Goal: Information Seeking & Learning: Learn about a topic

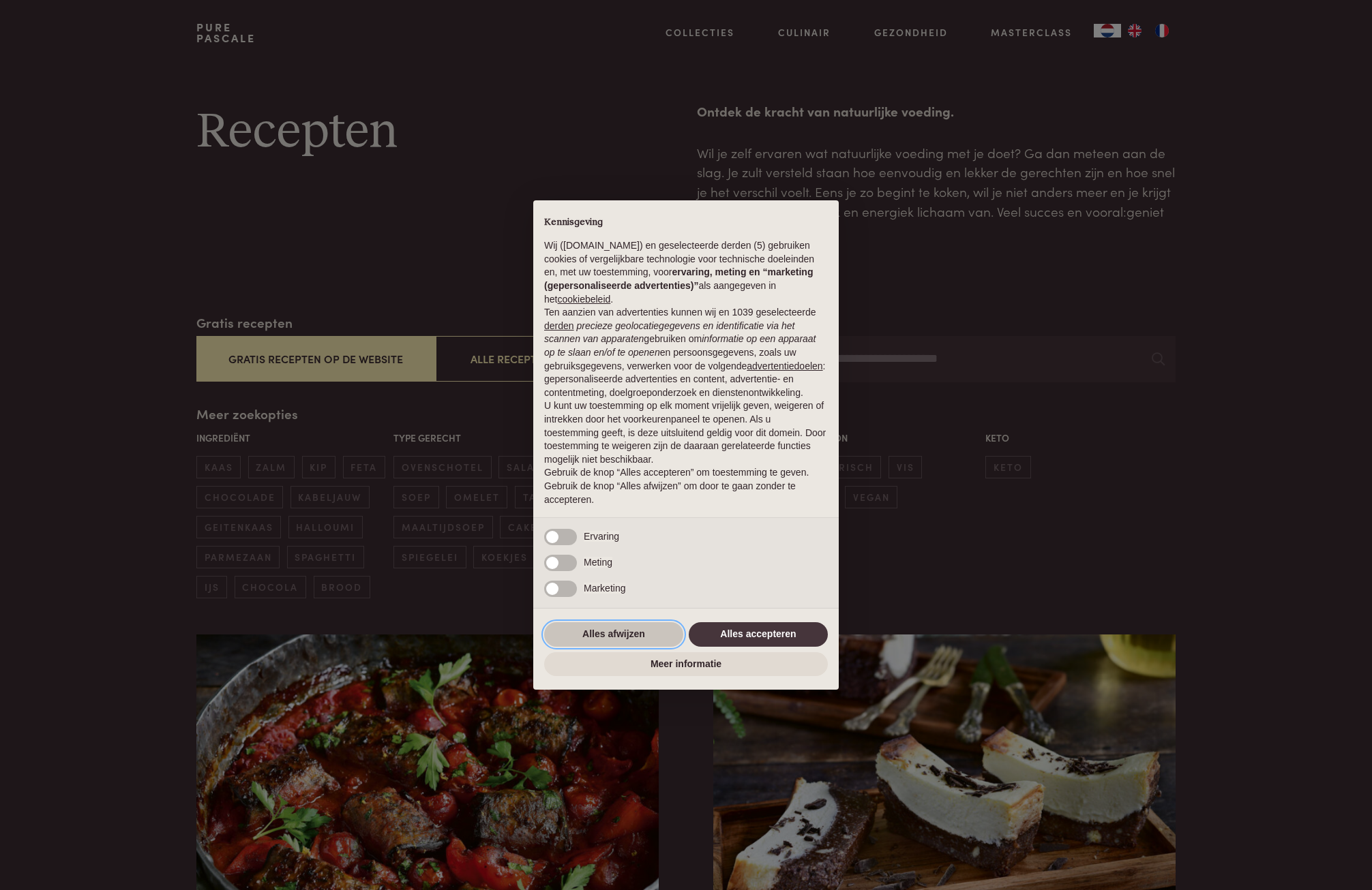
click at [600, 635] on button "Alles afwijzen" at bounding box center [614, 635] width 139 height 24
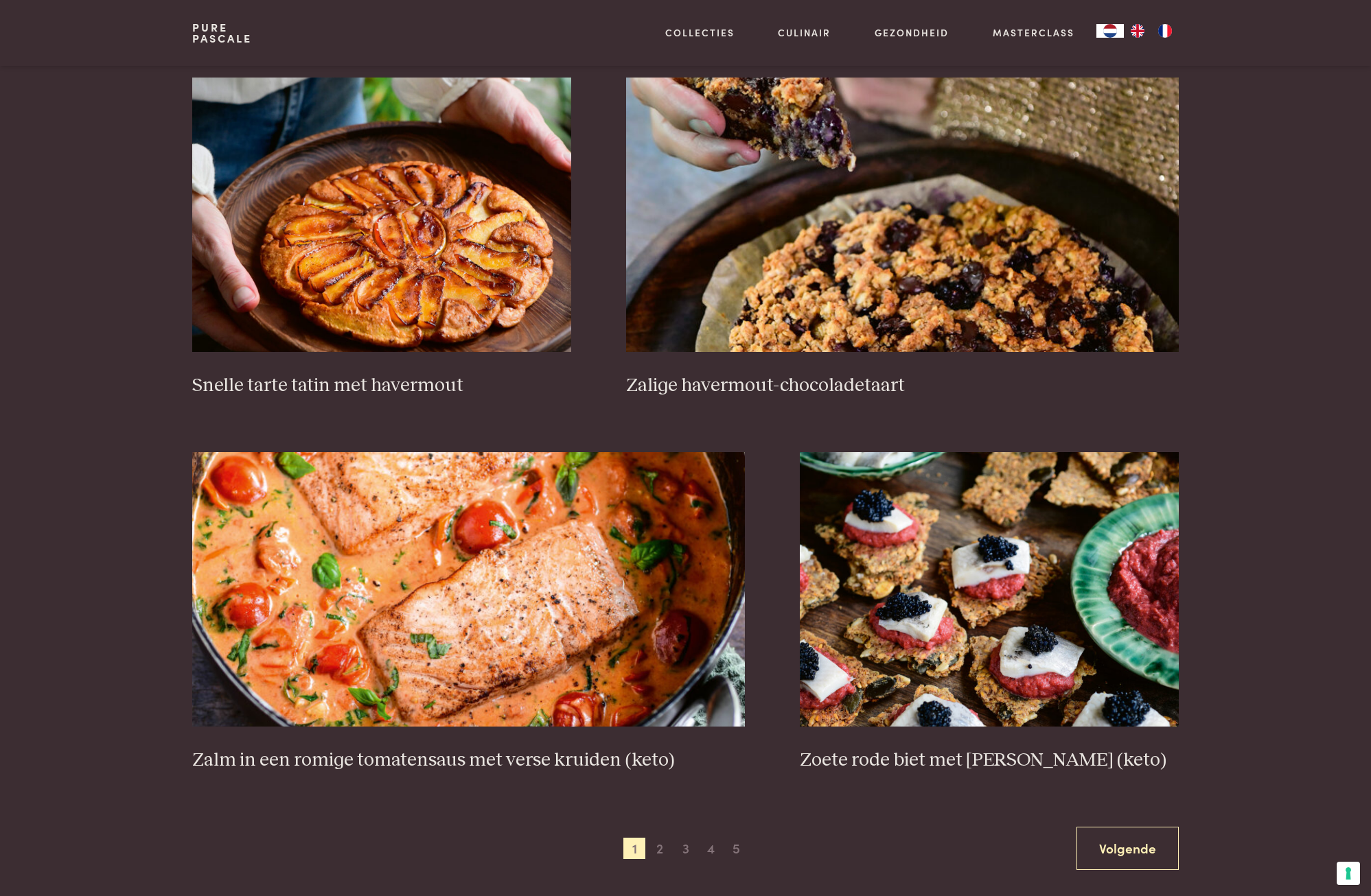
scroll to position [2127, 0]
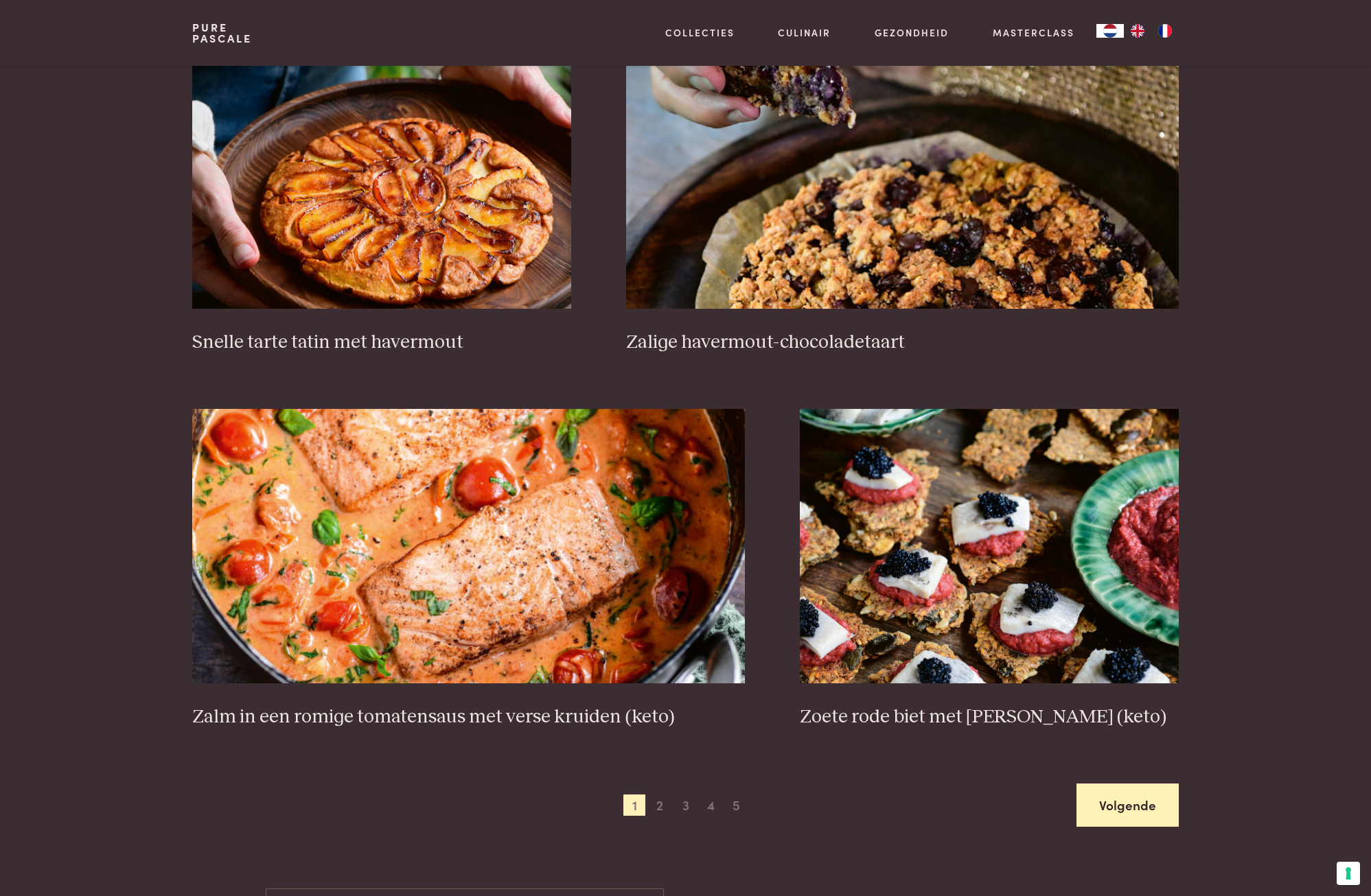
click at [1127, 805] on link "Volgende" at bounding box center [1128, 805] width 102 height 43
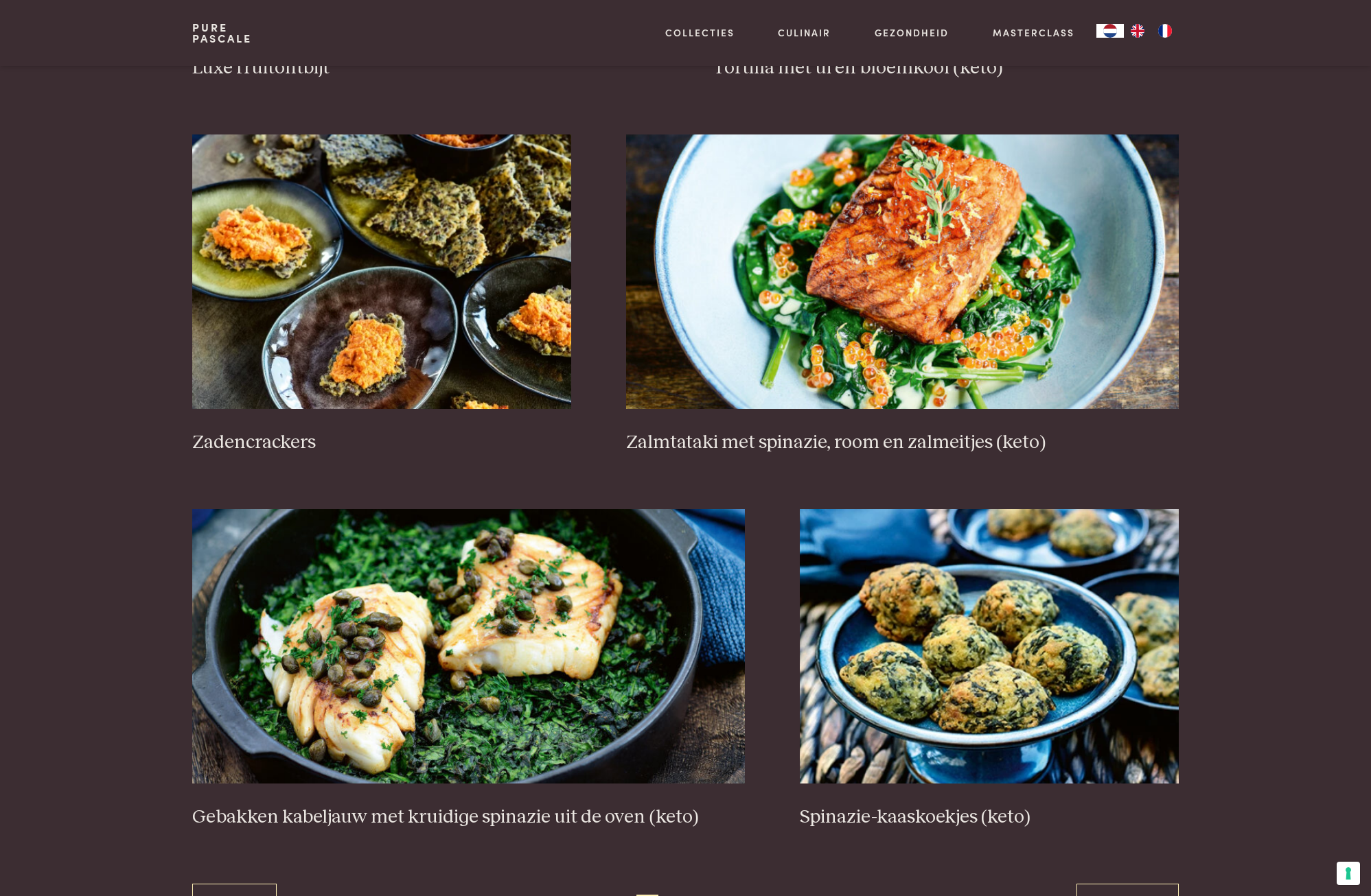
scroll to position [2100, 0]
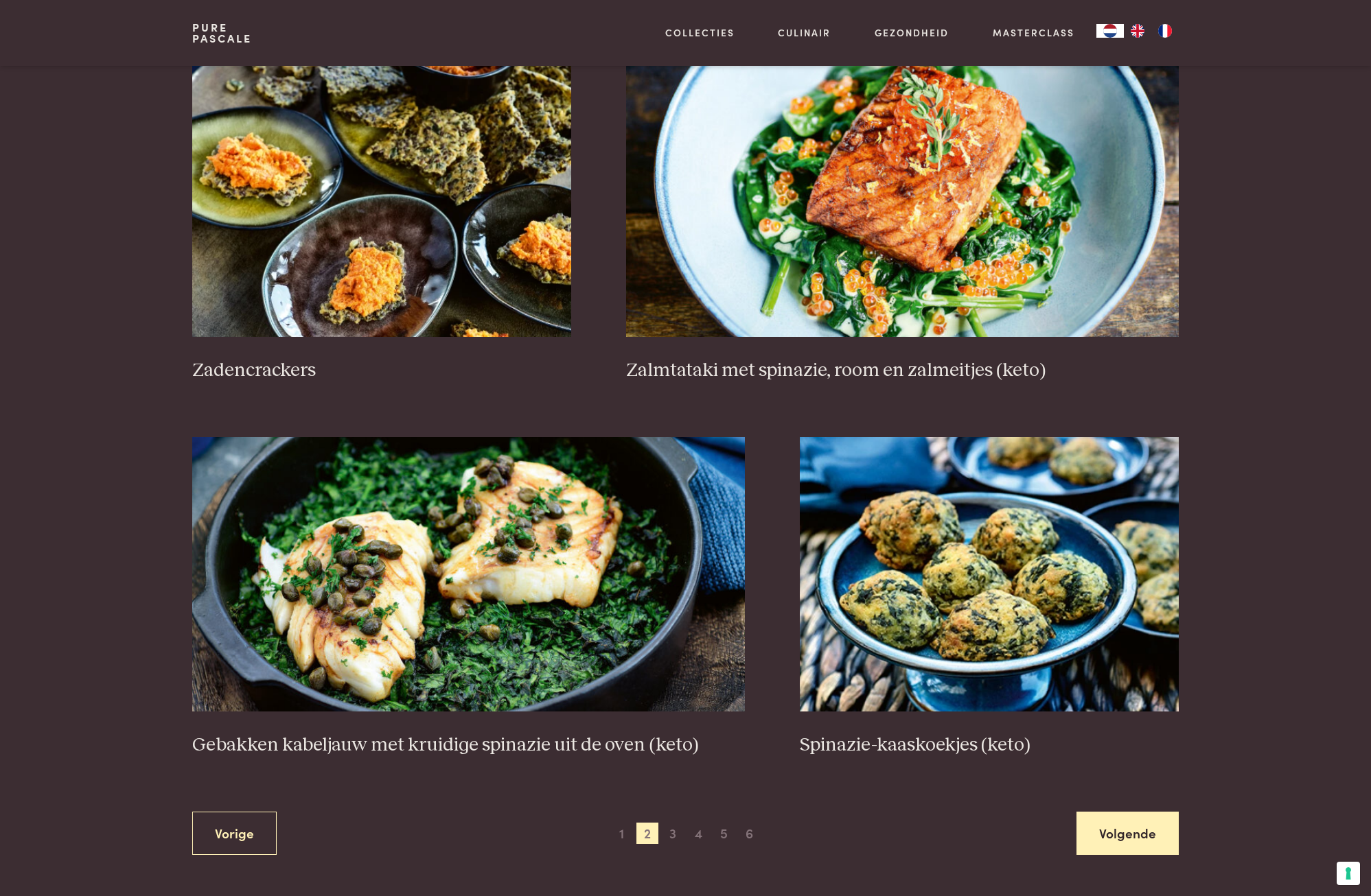
click at [1106, 837] on link "Volgende" at bounding box center [1128, 834] width 102 height 43
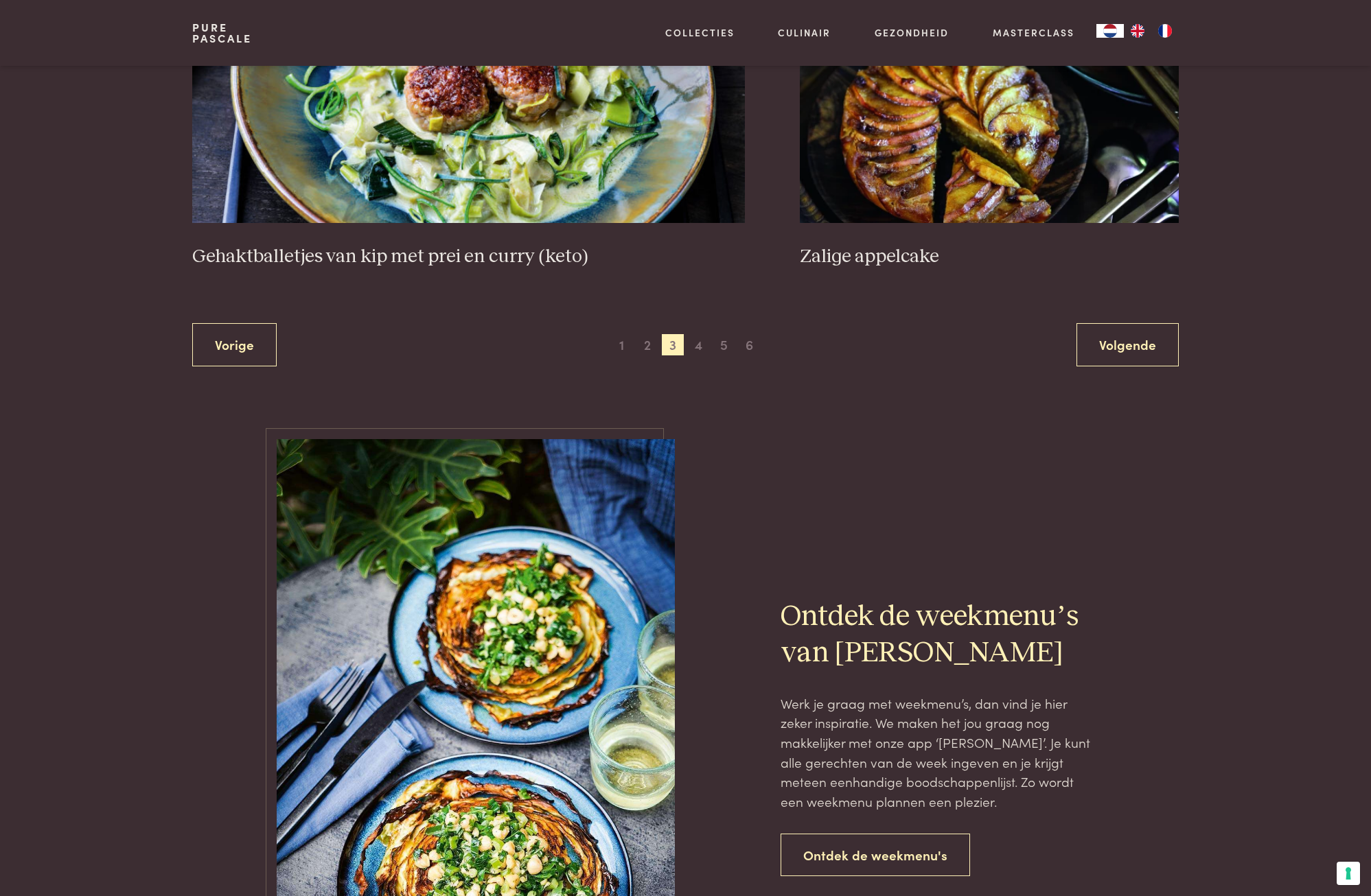
scroll to position [2443, 0]
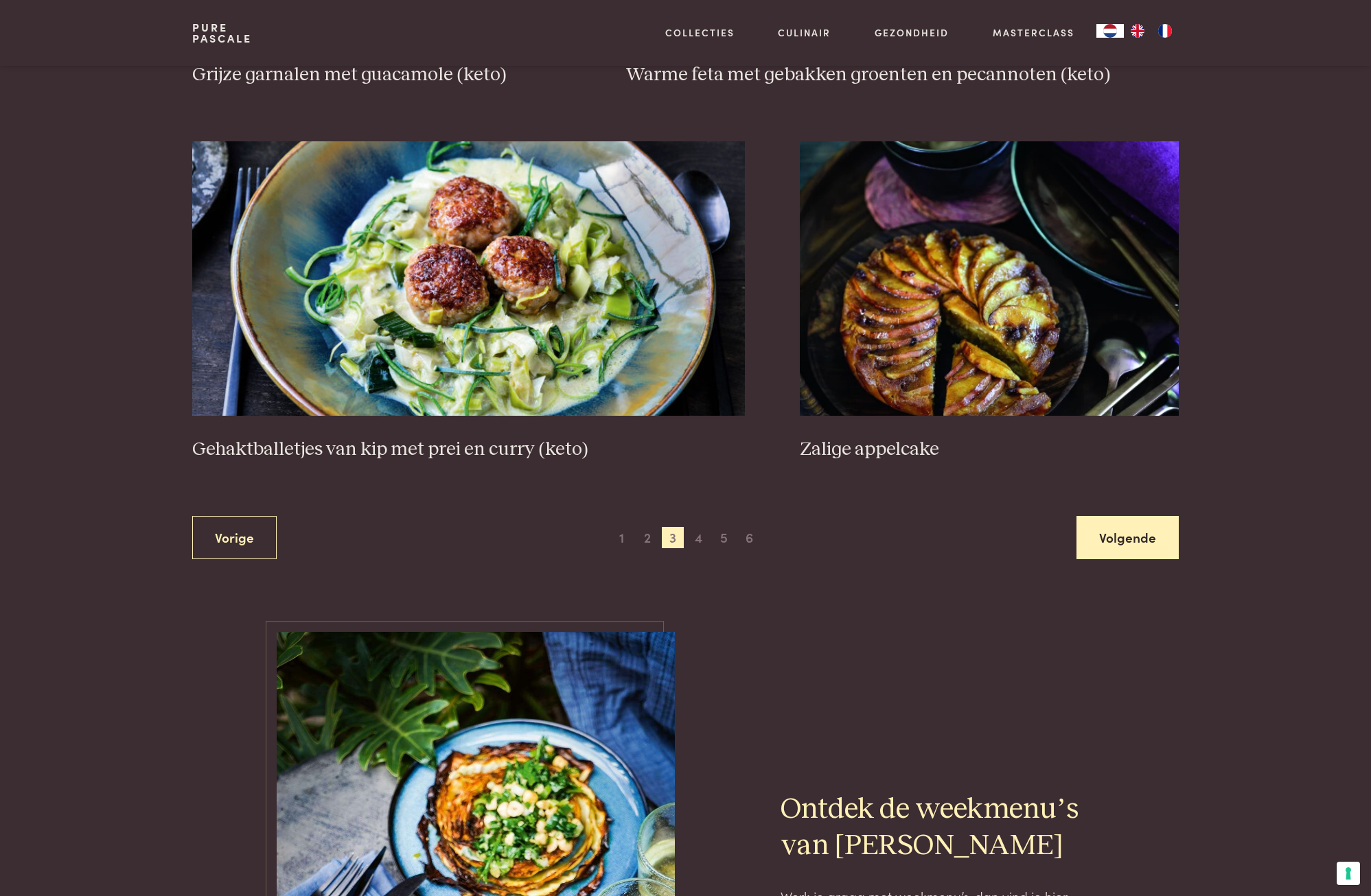
click at [1115, 535] on link "Volgende" at bounding box center [1128, 537] width 102 height 43
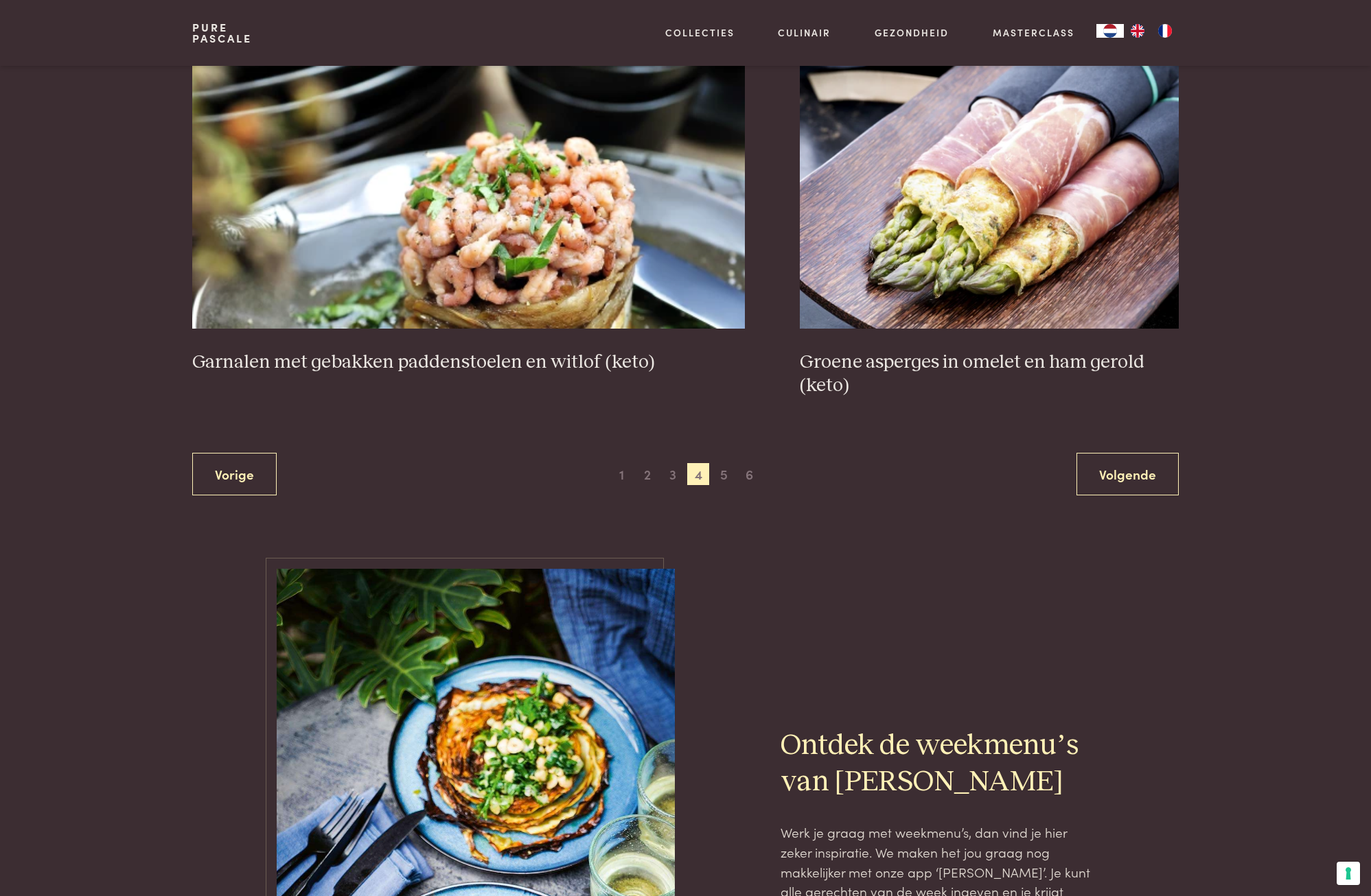
scroll to position [2511, 0]
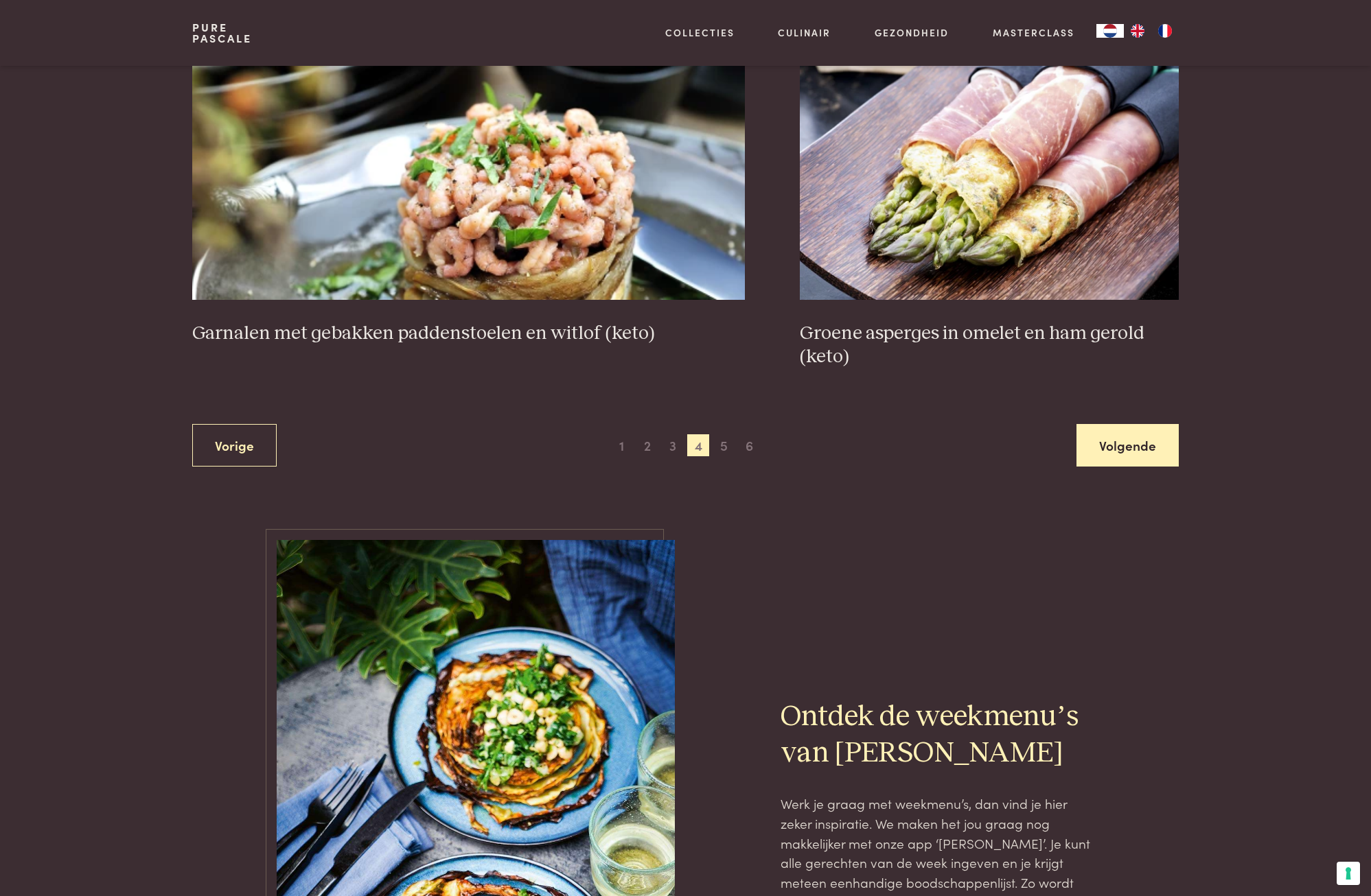
click at [1147, 450] on link "Volgende" at bounding box center [1128, 446] width 102 height 43
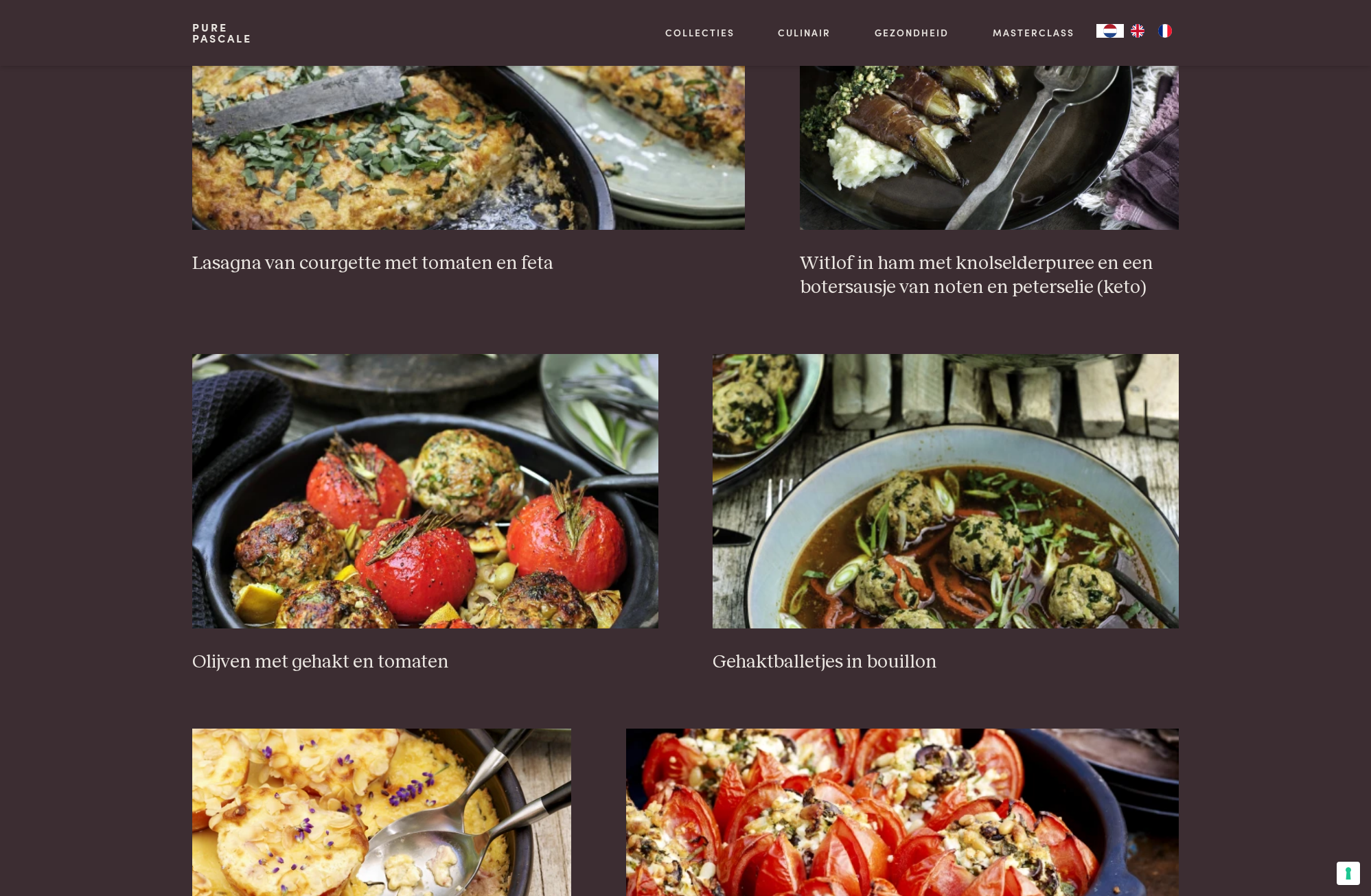
scroll to position [1482, 0]
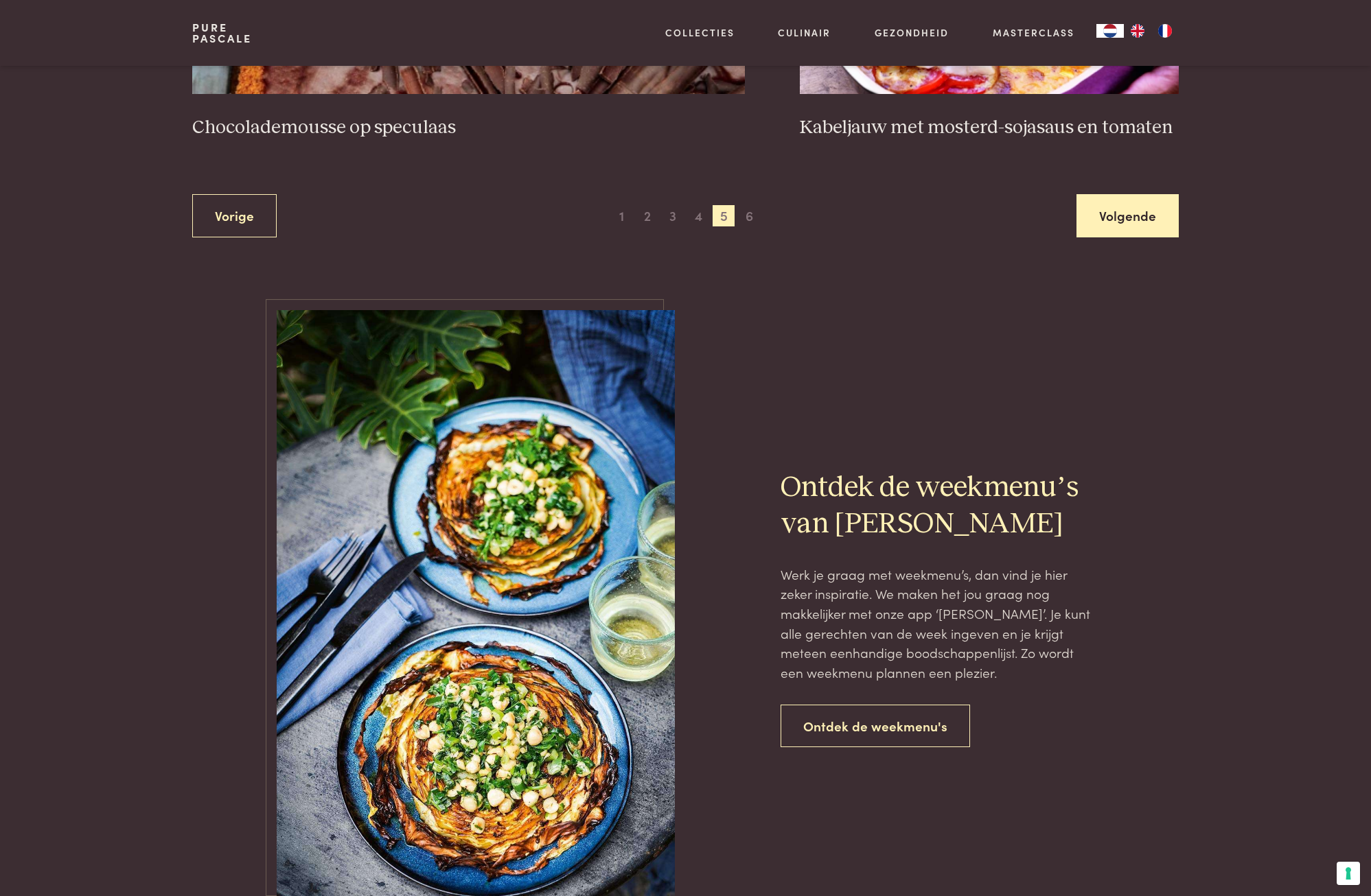
click at [1161, 201] on link "Volgende" at bounding box center [1128, 216] width 102 height 43
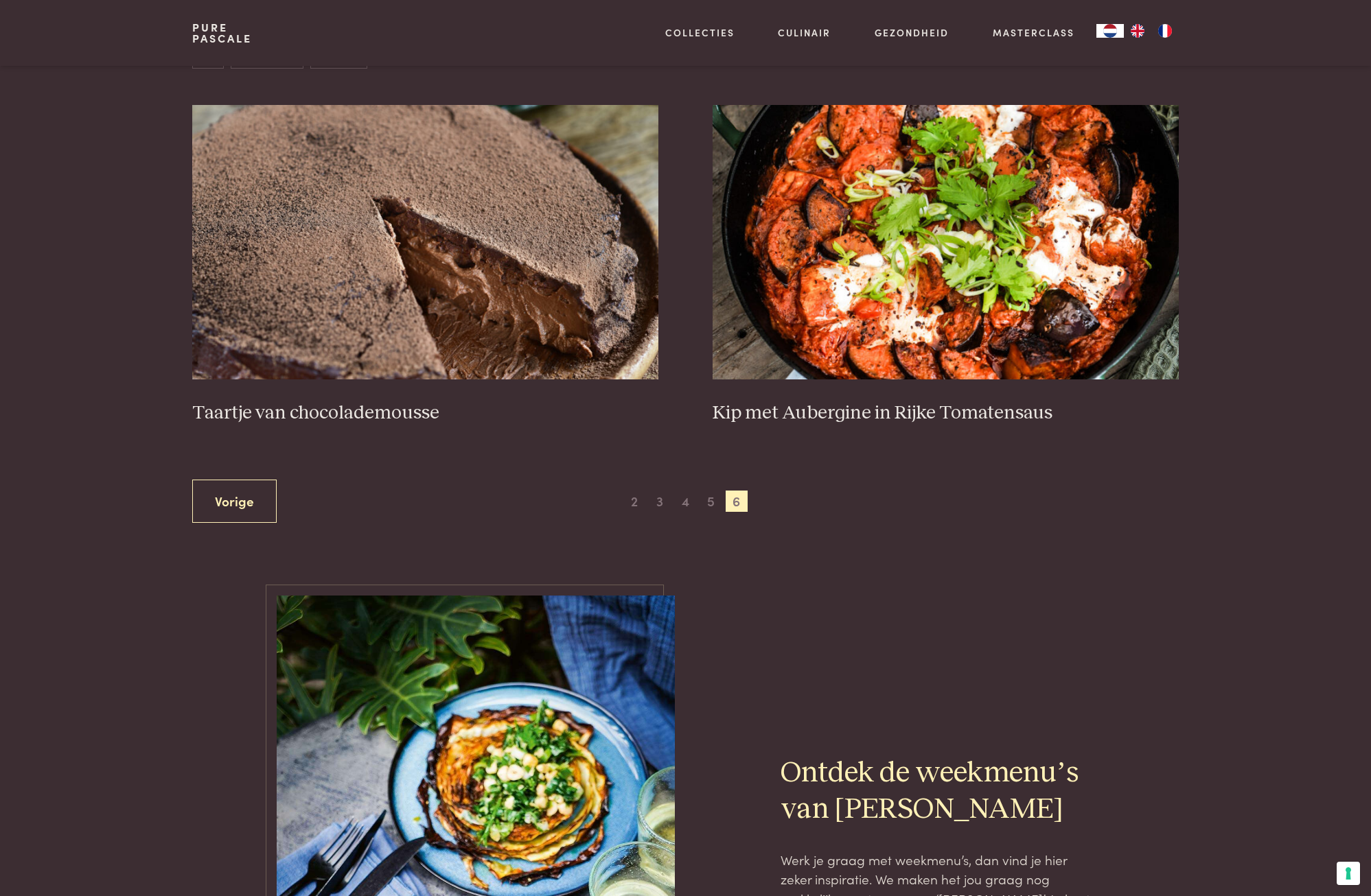
scroll to position [581, 0]
